Goal: Transaction & Acquisition: Download file/media

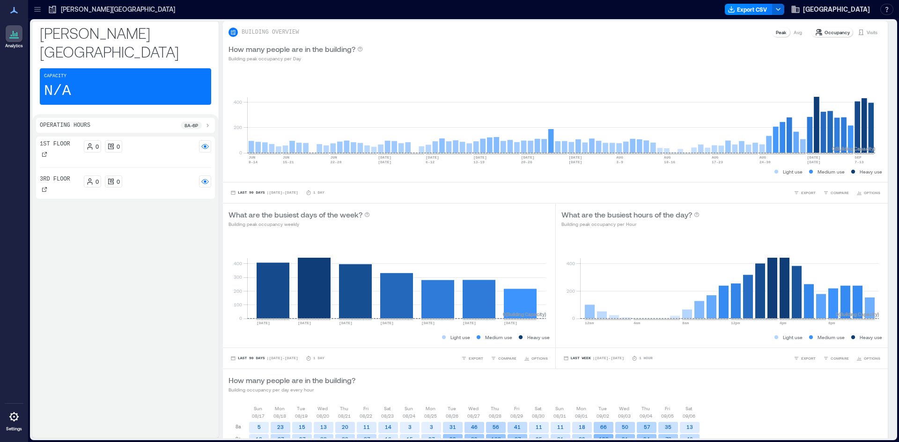
click at [37, 7] on icon at bounding box center [37, 7] width 6 height 1
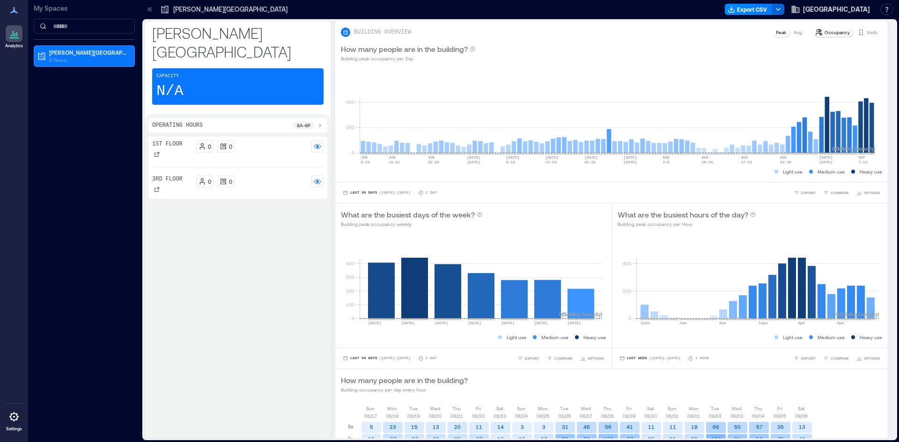
click at [37, 7] on p "My Spaces" at bounding box center [84, 8] width 101 height 9
click at [164, 176] on p "3rd Floor" at bounding box center [167, 179] width 30 height 7
click at [158, 187] on icon at bounding box center [157, 190] width 6 height 6
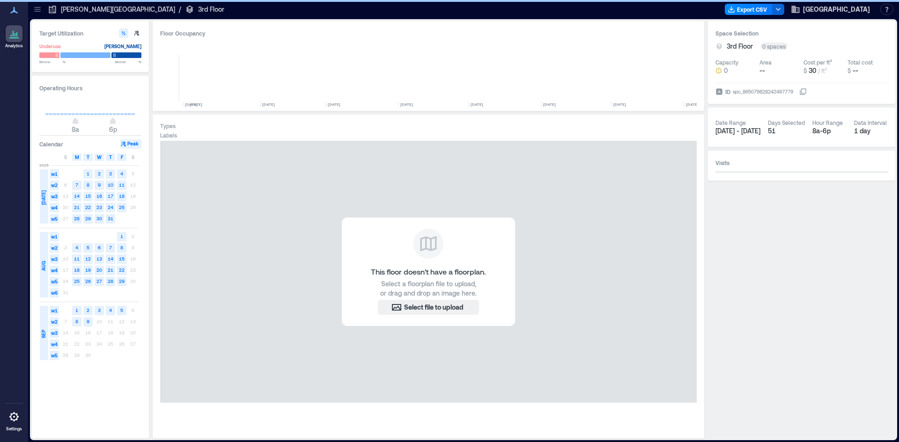
scroll to position [0, 3503]
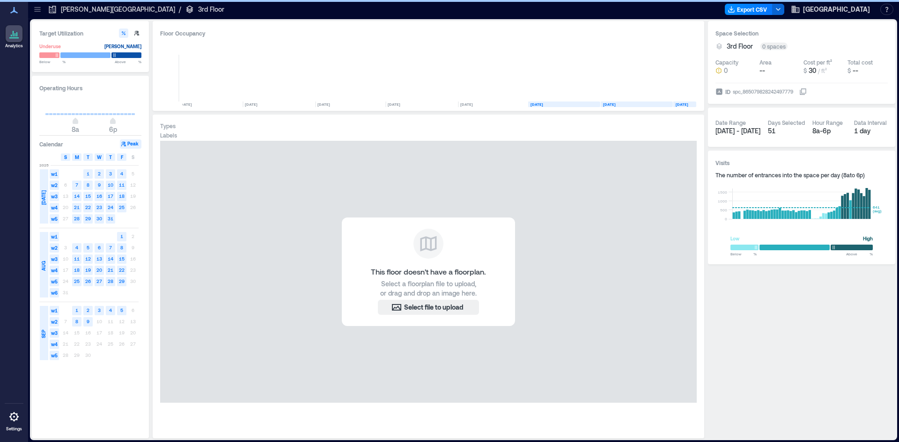
click at [66, 157] on span "S" at bounding box center [65, 157] width 3 height 7
click at [132, 158] on span "S" at bounding box center [133, 157] width 3 height 7
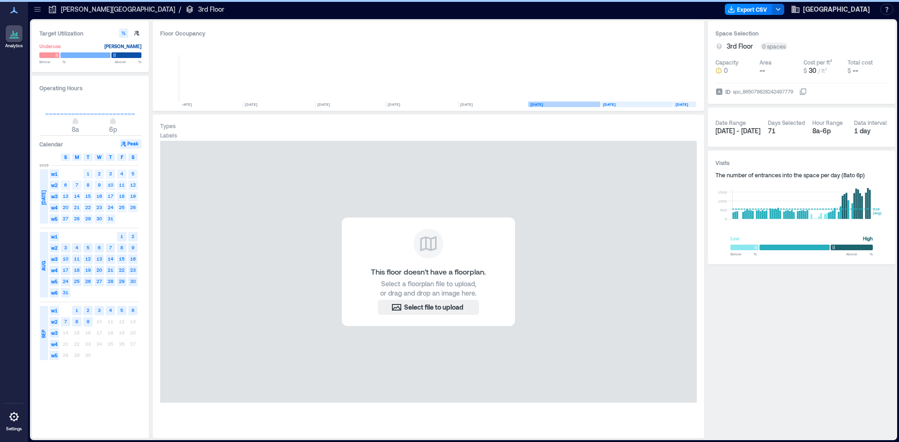
click at [43, 198] on span "[DATE]" at bounding box center [43, 198] width 7 height 15
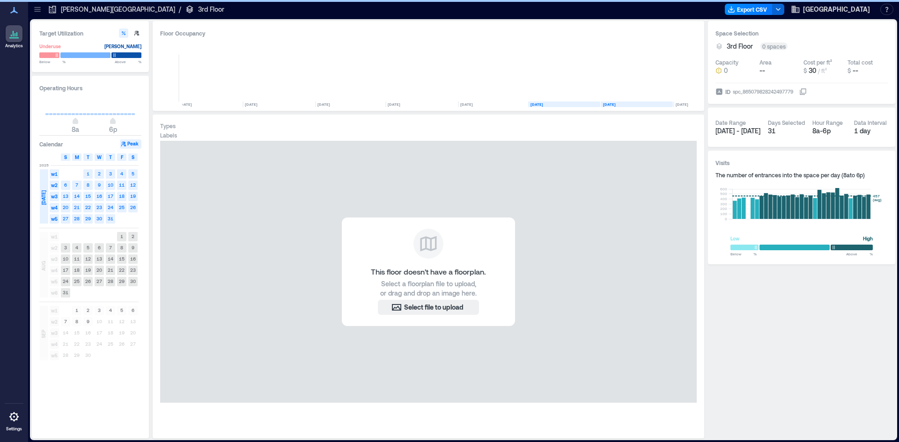
click at [43, 269] on span "AUG" at bounding box center [43, 266] width 7 height 10
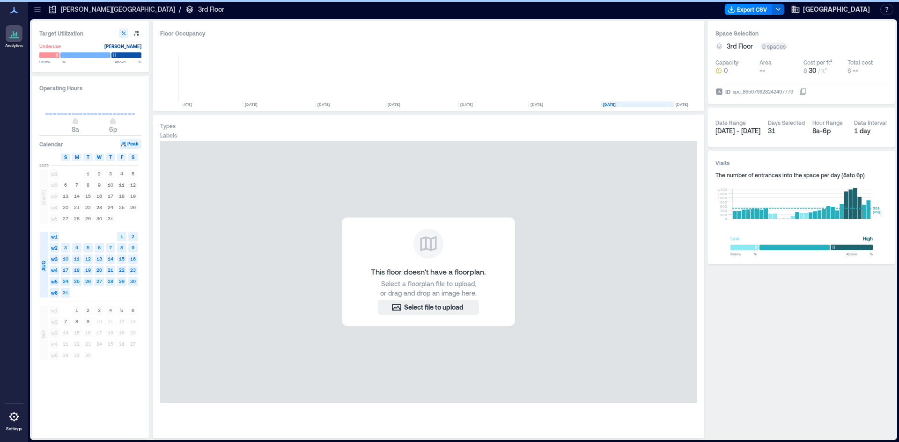
type input "*"
drag, startPoint x: 78, startPoint y: 123, endPoint x: 25, endPoint y: 122, distance: 53.4
click at [25, 122] on div "Analytics Settings My Spaces Lauinger Library 2 Floors Building Analytics 1st F…" at bounding box center [449, 221] width 899 height 442
type input "**"
drag, startPoint x: 110, startPoint y: 123, endPoint x: 148, endPoint y: 126, distance: 37.6
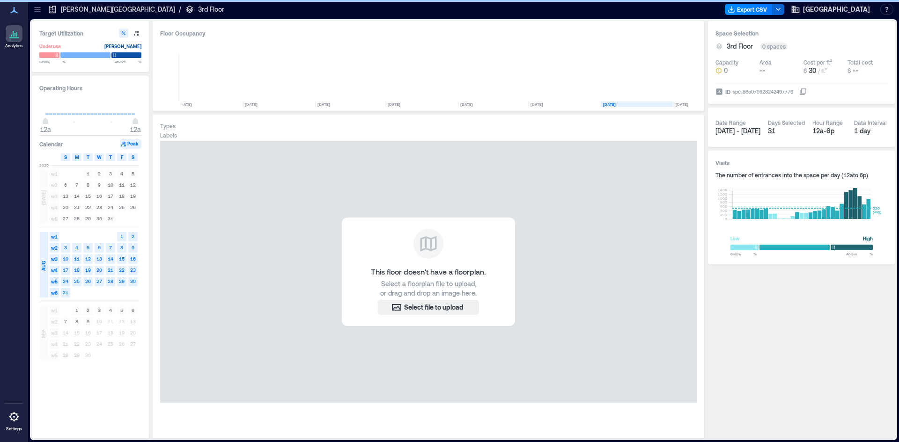
click at [148, 126] on div "Operating Hours 12a 12a Calendar Peak S M T W T F S 2025 JUL w1 1 2 3 4 5 w2 6 …" at bounding box center [90, 257] width 117 height 363
click at [755, 6] on button "Export CSV" at bounding box center [749, 9] width 48 height 11
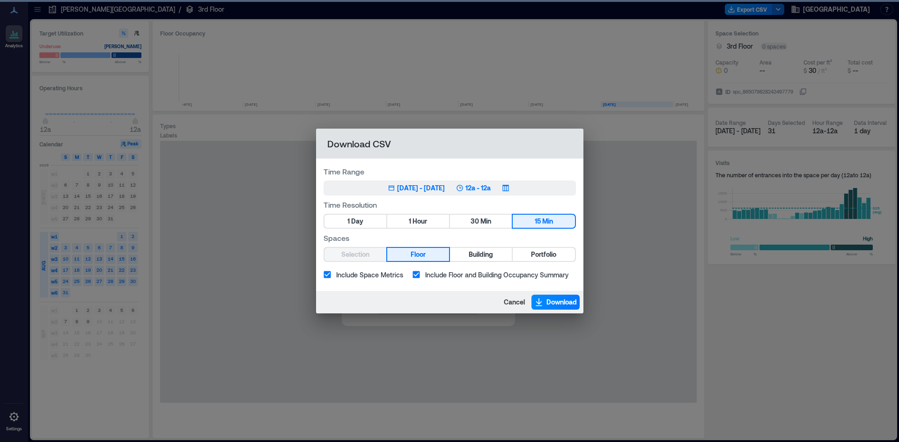
click at [397, 188] on div "Jan 1, 1970 - Jan 1, 1970" at bounding box center [421, 188] width 48 height 9
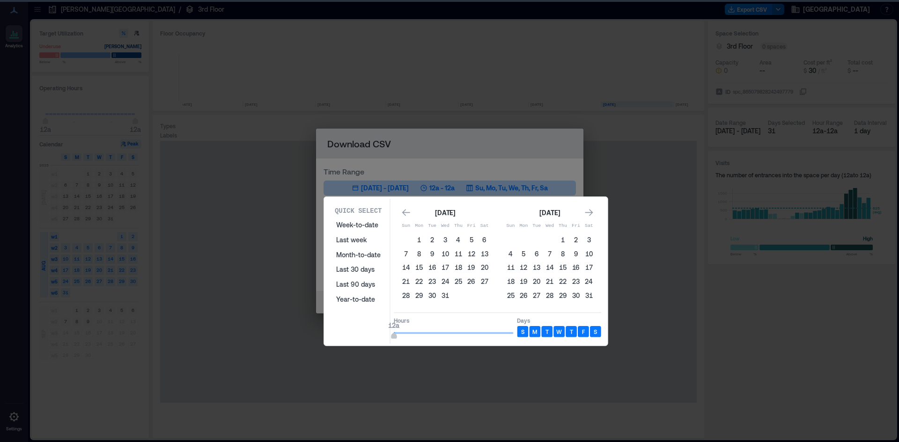
type input "**"
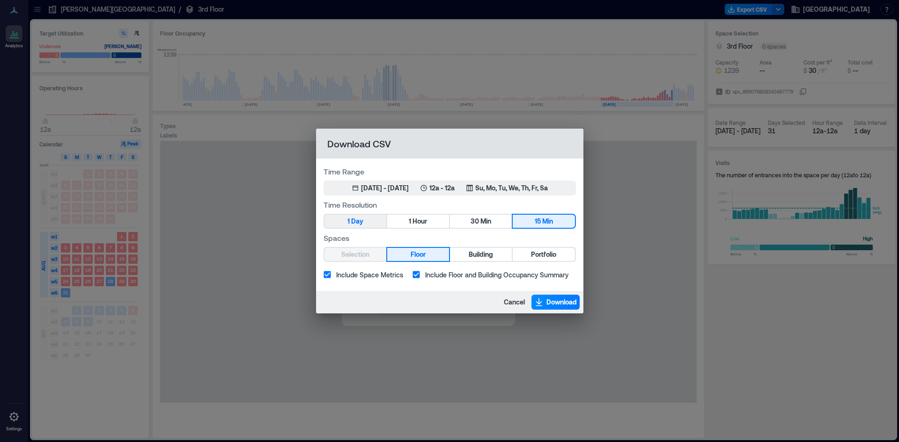
click at [364, 221] on button "1 Day" at bounding box center [355, 221] width 62 height 13
click at [337, 273] on span "Include Space Metrics" at bounding box center [369, 275] width 67 height 10
click at [562, 302] on span "Download" at bounding box center [561, 302] width 30 height 9
